Goal: Task Accomplishment & Management: Use online tool/utility

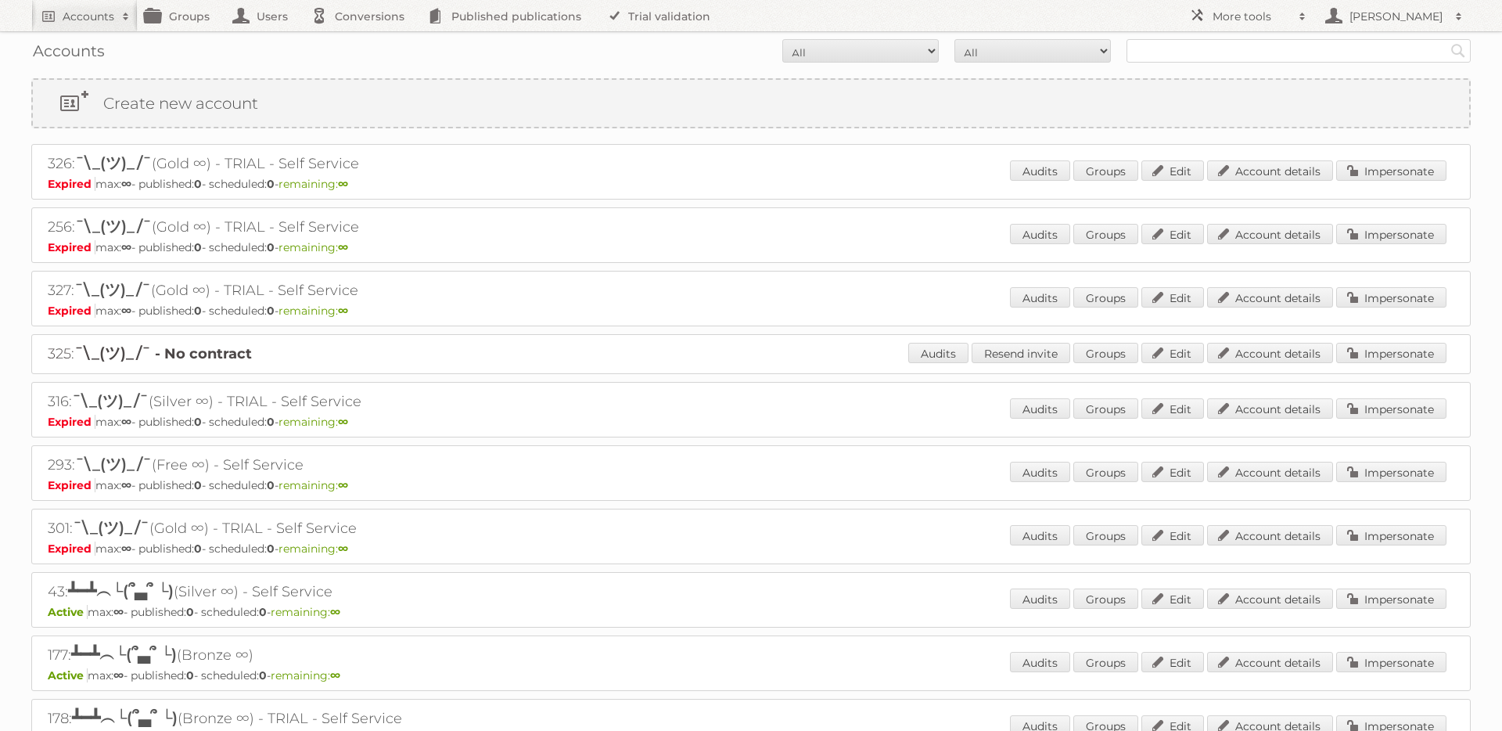
click at [1218, 34] on div "Accounts All Active Expired Pending All Paid Trials Self service Search" at bounding box center [750, 50] width 1439 height 39
click at [1184, 54] on input "text" at bounding box center [1298, 50] width 344 height 23
type input "[PERSON_NAME]"
click at [1446, 39] on input "Search" at bounding box center [1457, 50] width 23 height 23
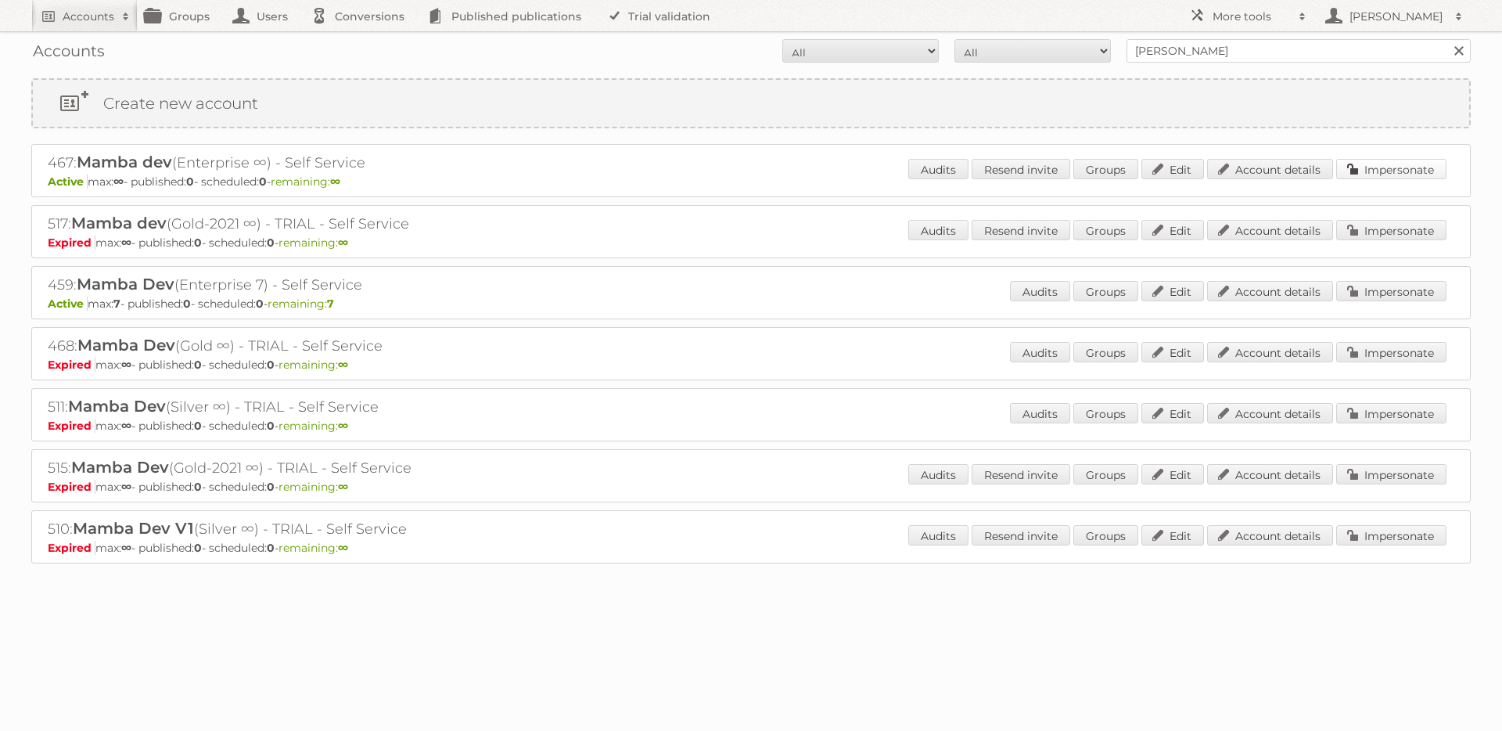
click at [1385, 174] on link "Impersonate" at bounding box center [1391, 169] width 110 height 20
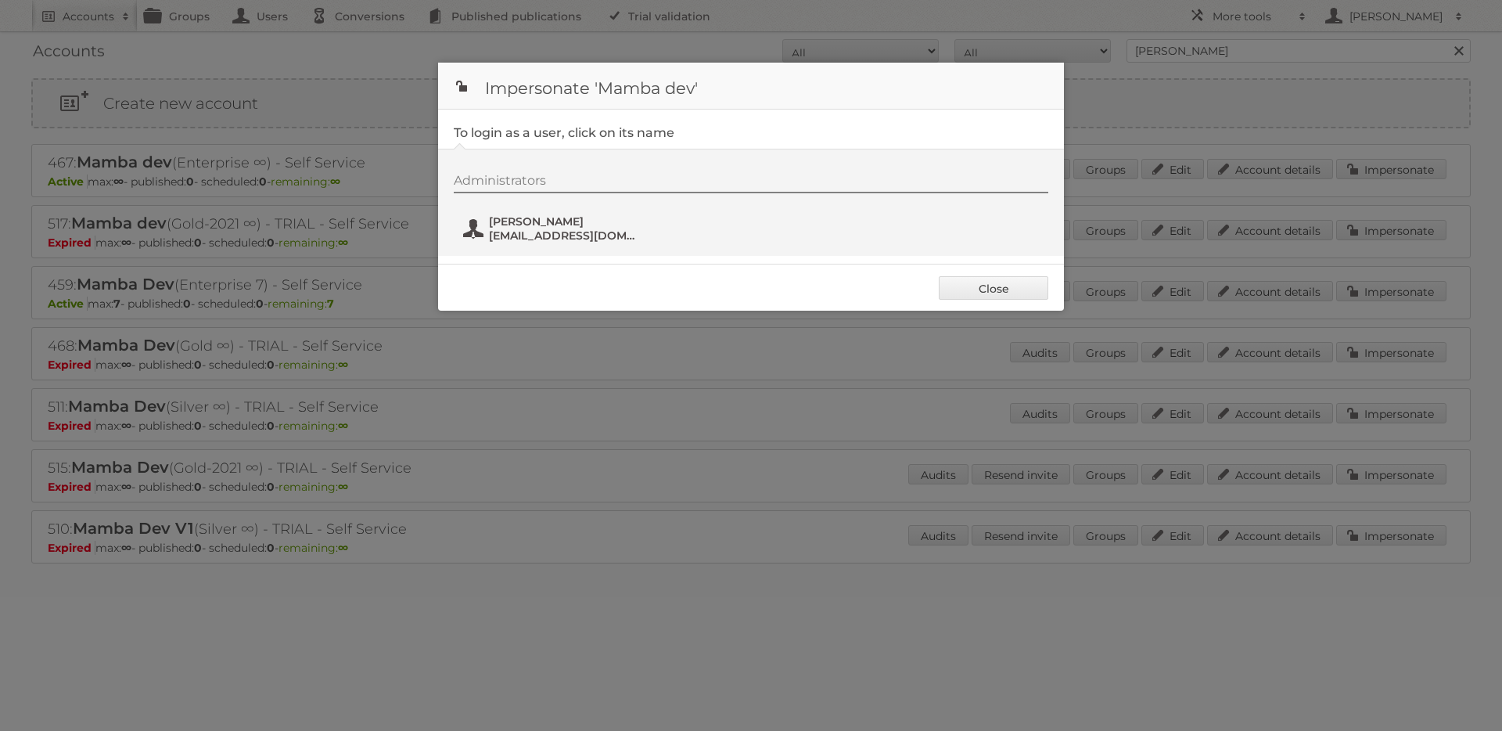
click at [508, 227] on button "Leandro leandro+2@pubitas.com" at bounding box center [554, 228] width 184 height 31
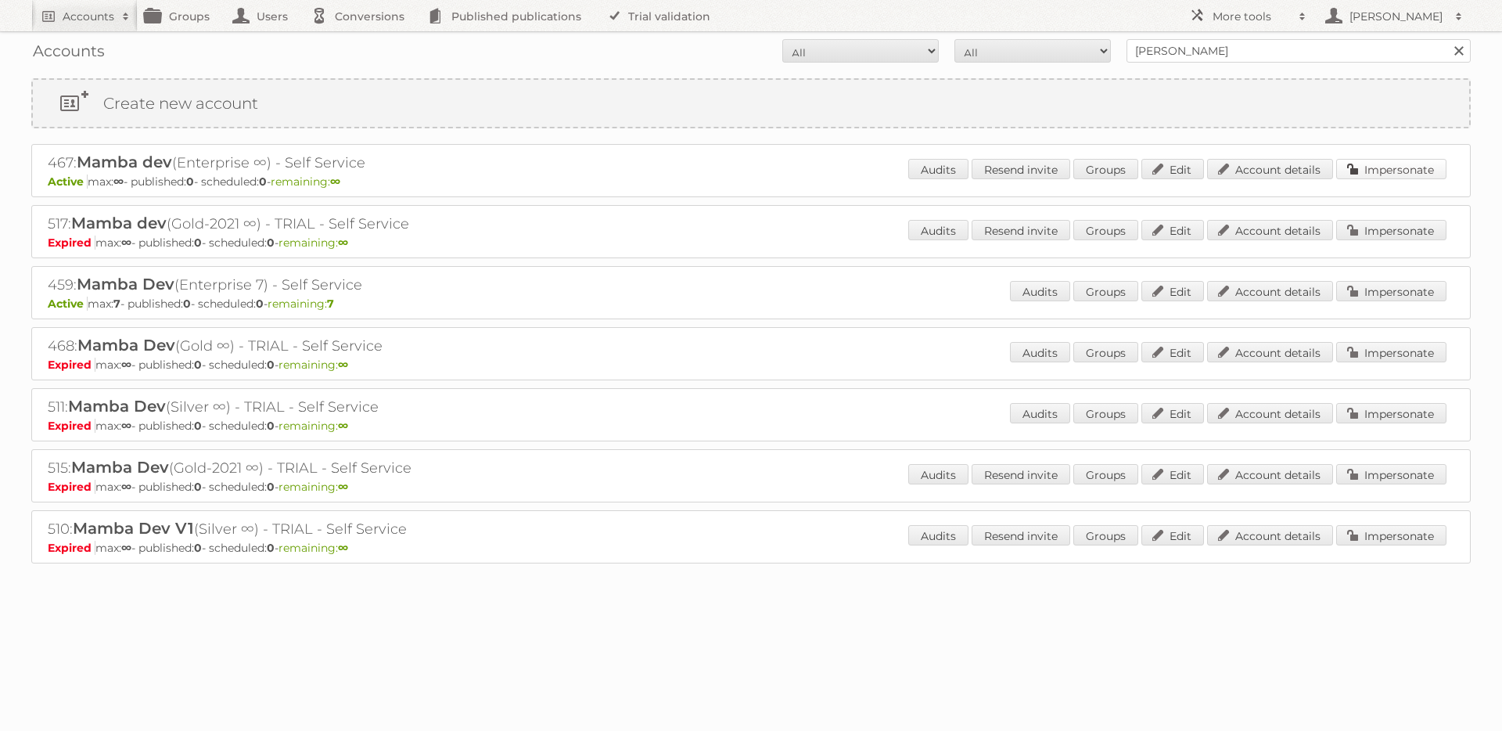
click at [1360, 172] on link "Impersonate" at bounding box center [1391, 169] width 110 height 20
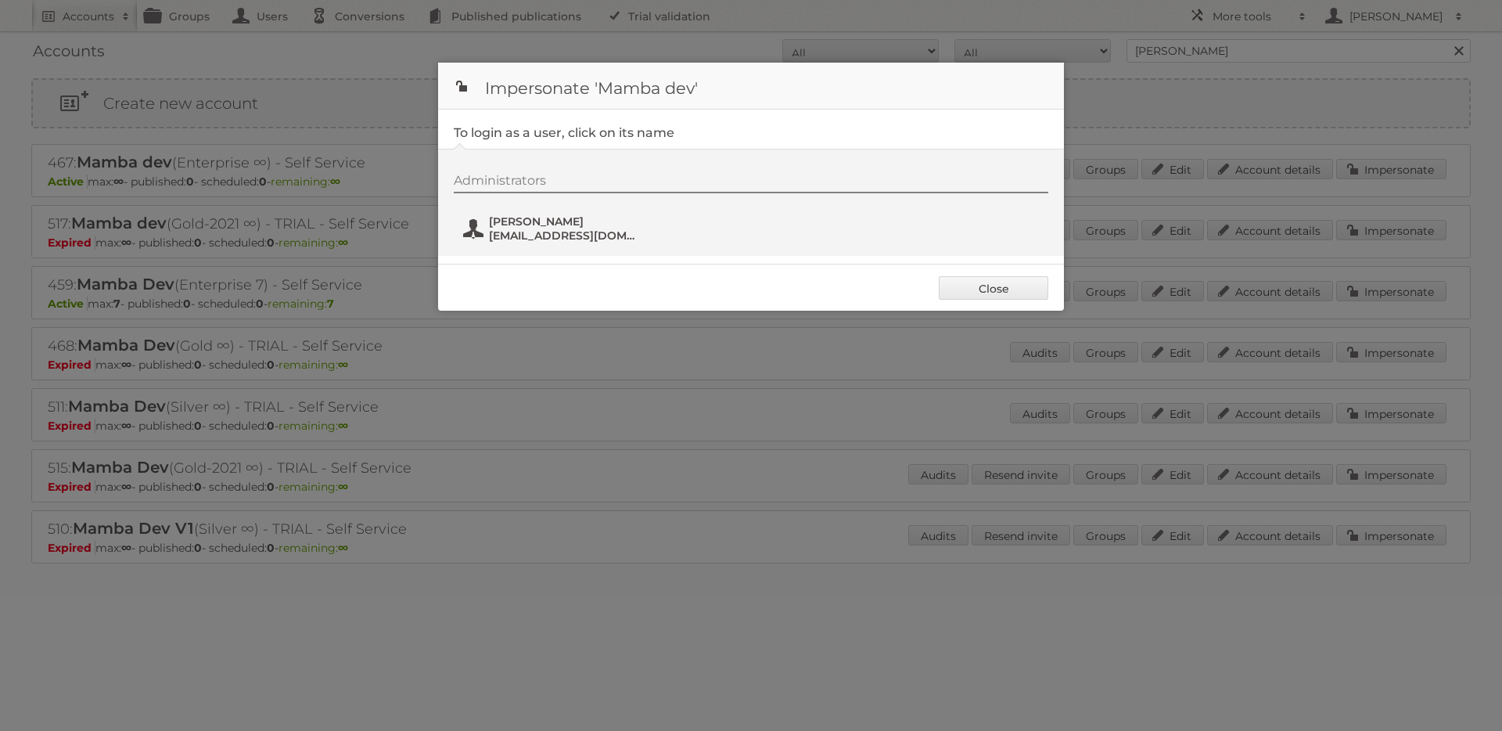
click at [531, 227] on span "Leandro" at bounding box center [565, 221] width 152 height 14
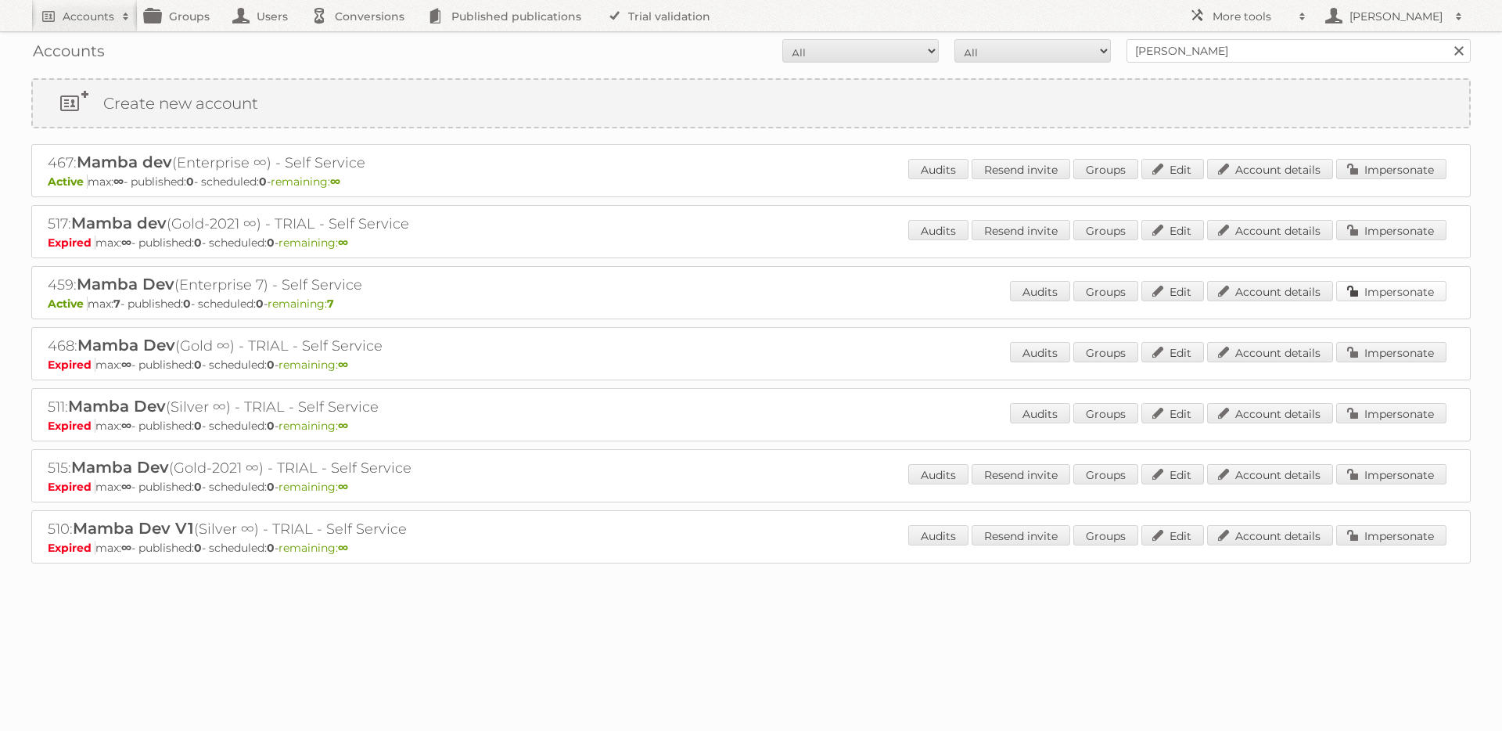
click at [1371, 290] on link "Impersonate" at bounding box center [1391, 291] width 110 height 20
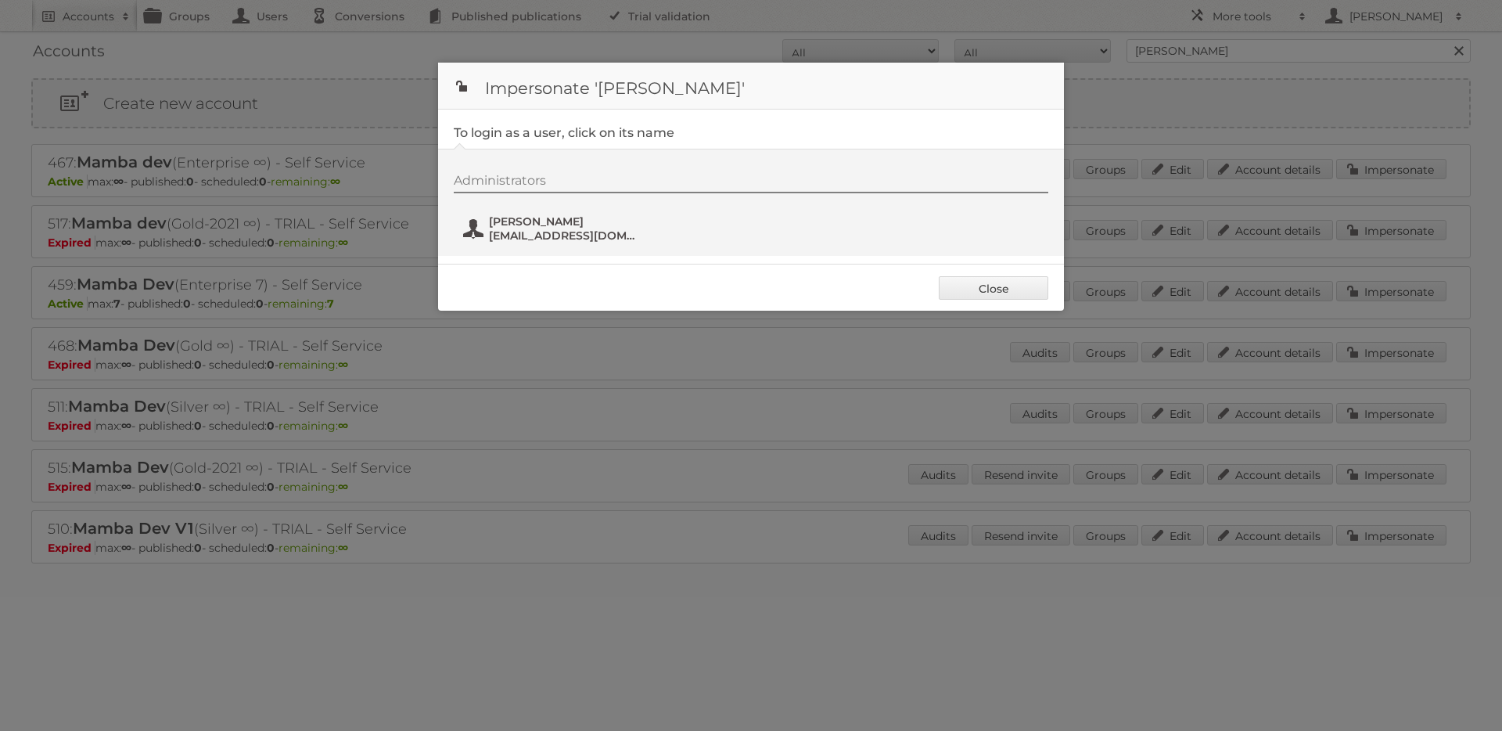
click at [533, 227] on span "leandro" at bounding box center [565, 221] width 152 height 14
